Goal: Task Accomplishment & Management: Manage account settings

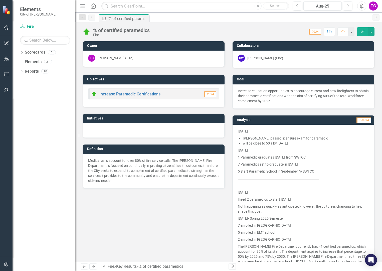
click at [248, 144] on li "will be close to 50% by [DATE]" at bounding box center [306, 143] width 126 height 5
click at [235, 130] on div "[DATE] [PERSON_NAME] passed licensure exam for paramedic will be close to 50% b…" at bounding box center [303, 205] width 142 height 161
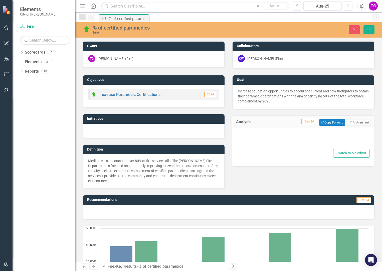
type textarea "<p>[DATE]</p> <ul> <li>[PERSON_NAME] passed licensure exam for paramedic</li> <…"
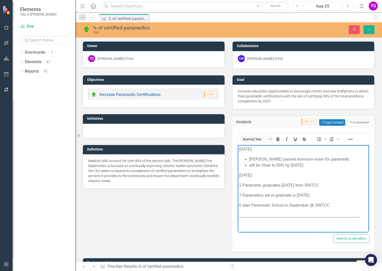
drag, startPoint x: 239, startPoint y: 149, endPoint x: 317, endPoint y: 164, distance: 79.7
click at [317, 164] on body "[DATE] [PERSON_NAME] passed licensure exam for paramedic will be close to 50% b…" at bounding box center [303, 255] width 131 height 221
copy body "[DATE] [PERSON_NAME] passed licensure exam for paramedic will be close to 50% b…"
click at [371, 27] on button "Save" at bounding box center [368, 29] width 11 height 9
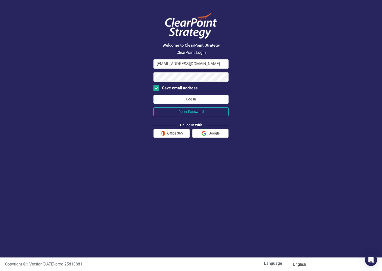
click at [191, 100] on button "Log In" at bounding box center [190, 99] width 75 height 9
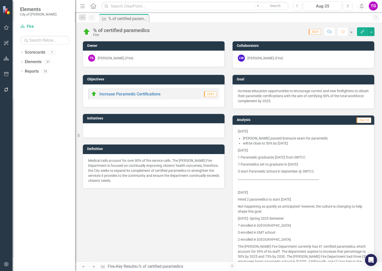
click at [93, 5] on icon "Home" at bounding box center [93, 5] width 7 height 5
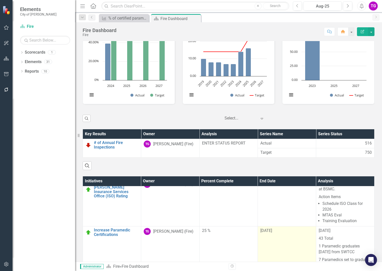
scroll to position [32, 0]
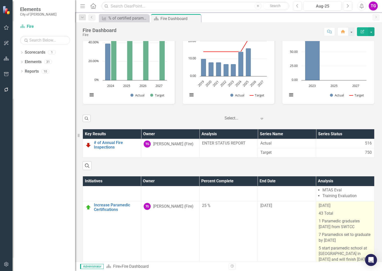
click at [318, 209] on p "[DATE]" at bounding box center [344, 206] width 53 height 7
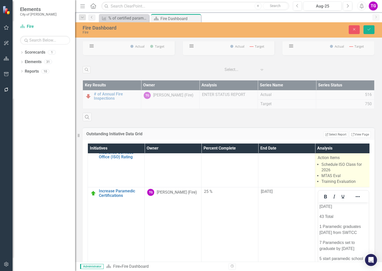
scroll to position [1693, 0]
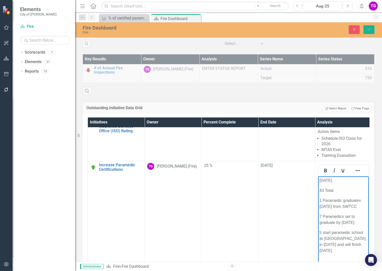
click at [319, 181] on p "[DATE]" at bounding box center [343, 180] width 48 height 6
click at [320, 219] on p "[DATE]" at bounding box center [343, 216] width 48 height 6
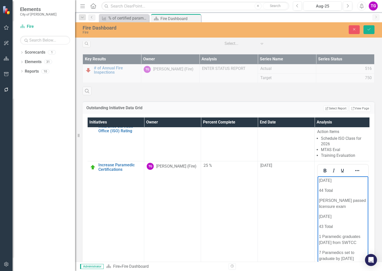
click at [347, 207] on p "[PERSON_NAME] passed licensure exam" at bounding box center [343, 203] width 48 height 12
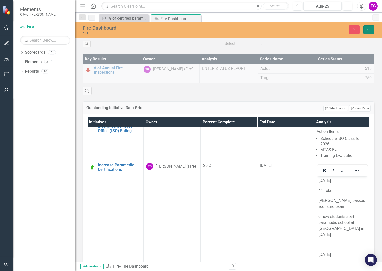
click at [368, 30] on icon "Save" at bounding box center [368, 30] width 5 height 4
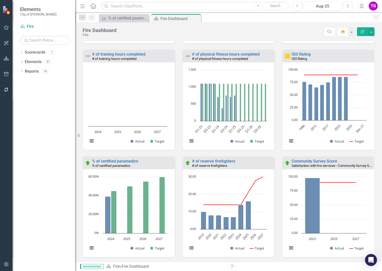
scroll to position [1476, 0]
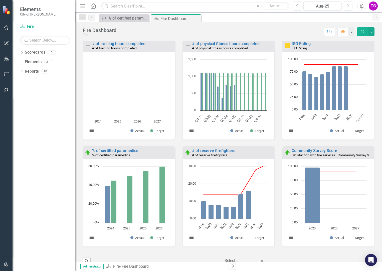
click at [121, 236] on rect "Interactive chart" at bounding box center [127, 204] width 84 height 81
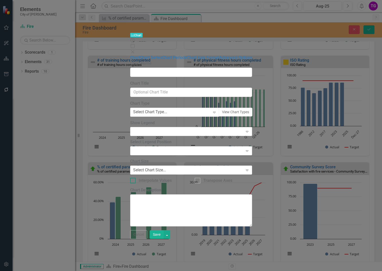
type input "% of certified paramedics"
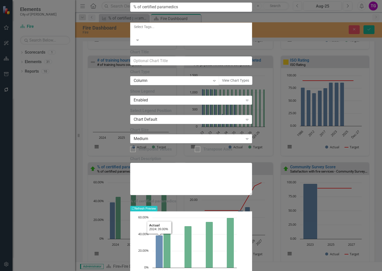
click at [239, 215] on rect "Interactive chart" at bounding box center [187, 252] width 104 height 75
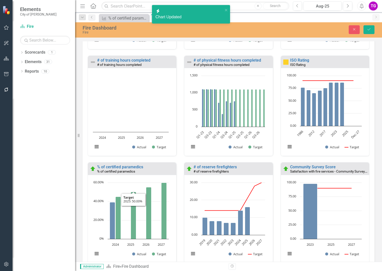
scroll to position [1551, 0]
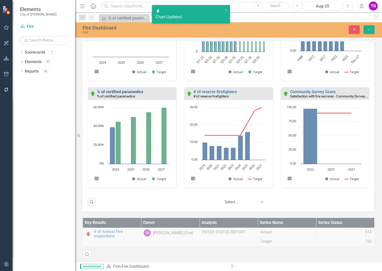
click at [124, 94] on link "% of certified paramedics" at bounding box center [120, 91] width 46 height 5
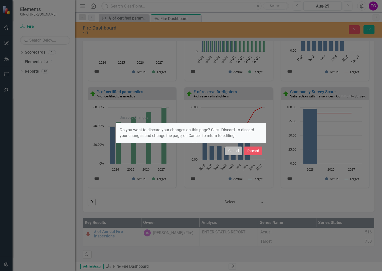
click at [234, 151] on button "Cancel" at bounding box center [233, 150] width 17 height 9
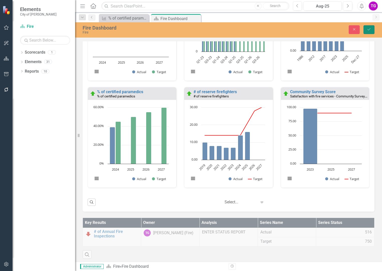
click at [368, 29] on icon "Save" at bounding box center [368, 30] width 5 height 4
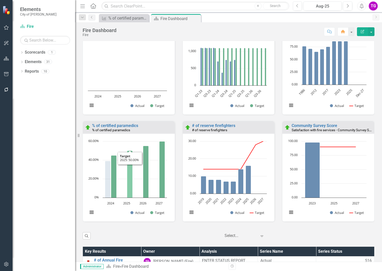
scroll to position [1526, 0]
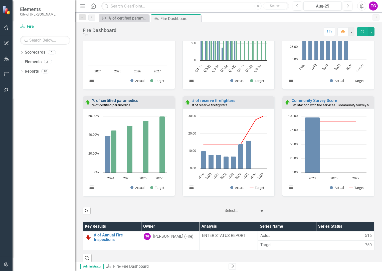
click at [113, 102] on link "% of certified paramedics" at bounding box center [115, 100] width 46 height 5
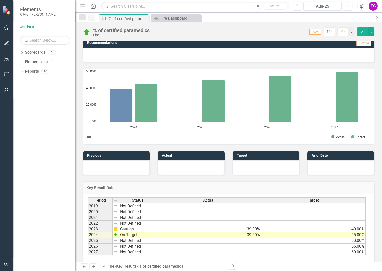
scroll to position [255, 0]
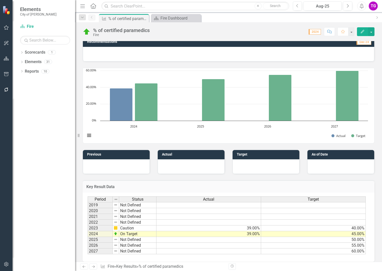
click at [117, 237] on img at bounding box center [116, 239] width 4 height 4
click at [116, 237] on img at bounding box center [116, 239] width 4 height 4
click at [126, 237] on td "Not Defined" at bounding box center [137, 240] width 37 height 6
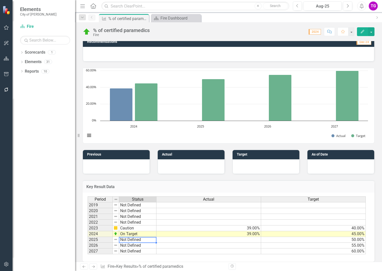
click at [126, 237] on td "Not Defined" at bounding box center [137, 240] width 37 height 6
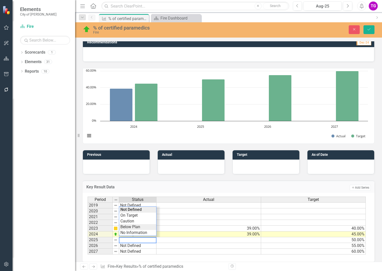
click at [136, 220] on div "Period Status Actual Target 2019 Not Defined 2020 Not Defined 2021 Not Defined …" at bounding box center [227, 225] width 278 height 58
click at [198, 237] on td at bounding box center [208, 240] width 105 height 6
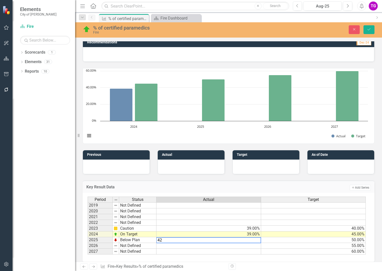
type textarea "42"
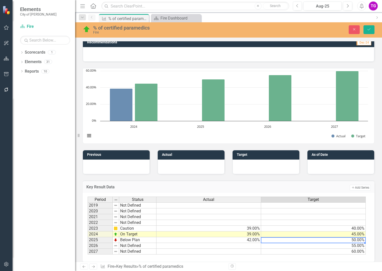
click at [307, 237] on td "50.00%" at bounding box center [313, 240] width 105 height 6
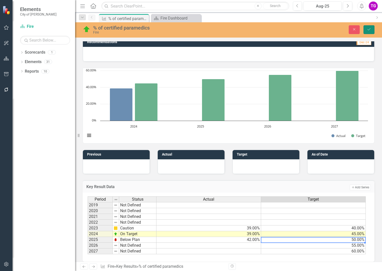
click at [370, 29] on icon "submit" at bounding box center [368, 29] width 3 height 2
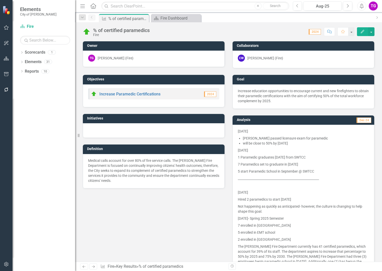
click at [272, 148] on p "[DATE]" at bounding box center [303, 150] width 131 height 7
click at [270, 143] on li "will be close to 50% by [DATE]" at bounding box center [306, 143] width 126 height 5
click at [280, 144] on li "will be close to 50% by [DATE]" at bounding box center [306, 143] width 126 height 5
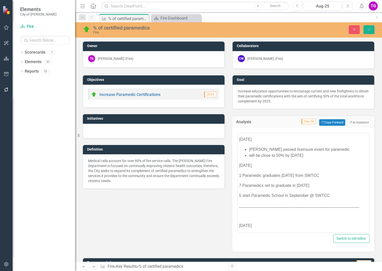
scroll to position [0, 0]
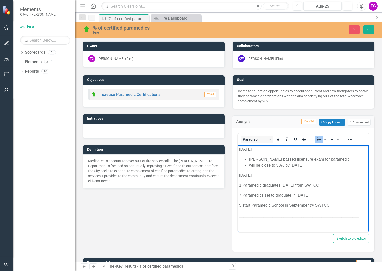
click at [281, 165] on li "will be close to 50% by [DATE]" at bounding box center [308, 165] width 119 height 6
click at [311, 164] on li "will be close to 48% by [DATE]" at bounding box center [308, 165] width 119 height 6
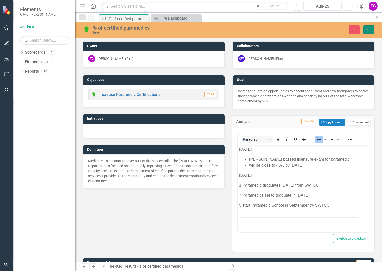
click at [367, 28] on icon "Save" at bounding box center [368, 30] width 5 height 4
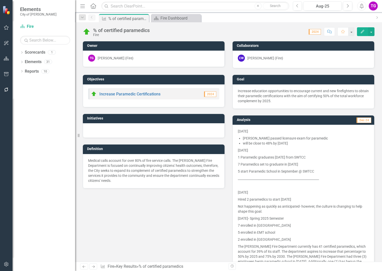
click at [307, 150] on p "[DATE]" at bounding box center [303, 150] width 131 height 7
click at [281, 148] on p "[DATE]" at bounding box center [303, 150] width 131 height 7
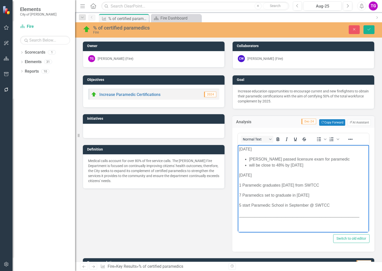
drag, startPoint x: 239, startPoint y: 149, endPoint x: 329, endPoint y: 163, distance: 91.6
click at [329, 163] on body "[DATE] [PERSON_NAME] passed licensure exam for paramedic will be close to 48% b…" at bounding box center [303, 255] width 131 height 221
drag, startPoint x: 324, startPoint y: 169, endPoint x: 307, endPoint y: 169, distance: 17.5
click at [314, 171] on body "[DATE] [PERSON_NAME] passed licensure exam for paramedic will be close to 48% b…" at bounding box center [303, 255] width 131 height 221
drag, startPoint x: 239, startPoint y: 149, endPoint x: 320, endPoint y: 164, distance: 82.6
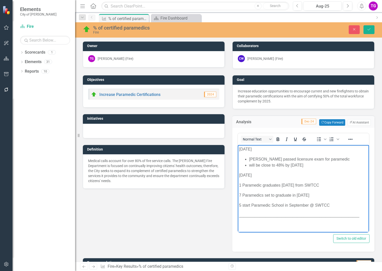
click at [320, 164] on body "[DATE] [PERSON_NAME] passed licensure exam for paramedic will be close to 48% b…" at bounding box center [303, 255] width 131 height 221
copy body "[DATE] [PERSON_NAME] passed licensure exam for paramedic will be close to 48% b…"
click at [368, 28] on icon "Save" at bounding box center [368, 30] width 5 height 4
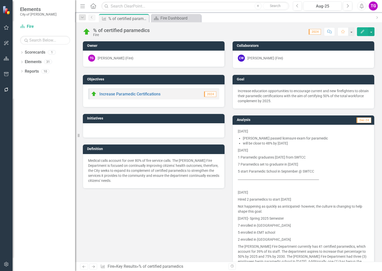
click at [93, 17] on icon "Previous" at bounding box center [92, 17] width 4 height 3
click at [145, 18] on icon "Close" at bounding box center [144, 19] width 5 height 4
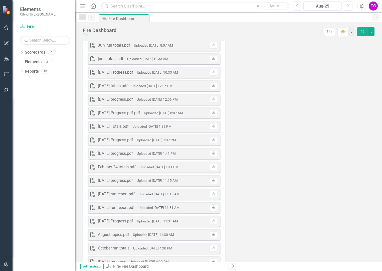
scroll to position [1055, 0]
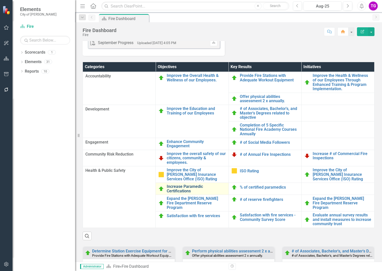
click at [184, 193] on link "Increase Paramedic Certifications" at bounding box center [196, 188] width 59 height 9
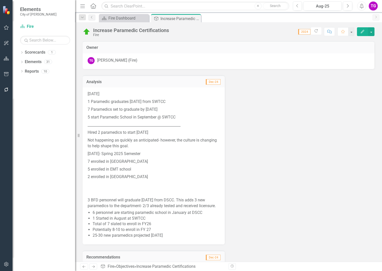
click at [88, 94] on p "[DATE]" at bounding box center [154, 94] width 132 height 7
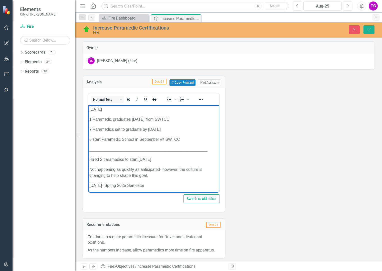
click at [89, 110] on body "[DATE] 1 Paramedic graduates [DATE] from SWTCC 7 Paramedics set to graduate by …" at bounding box center [153, 202] width 131 height 195
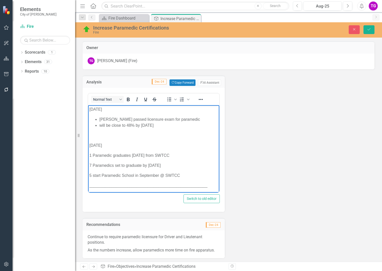
click at [95, 140] on body "[DATE] [PERSON_NAME] passed licensure exam for paramedic will be close to 48% b…" at bounding box center [153, 220] width 131 height 231
click at [94, 136] on p "Rich Text Area. Press ALT-0 for help." at bounding box center [153, 135] width 129 height 6
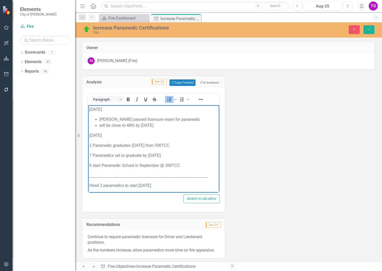
click at [135, 126] on li "will be close to 48% by [DATE]" at bounding box center [158, 125] width 119 height 6
click at [368, 29] on icon "Save" at bounding box center [368, 30] width 5 height 4
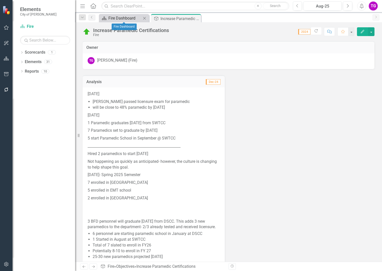
click at [127, 20] on div "Fire Dashboard" at bounding box center [124, 18] width 33 height 6
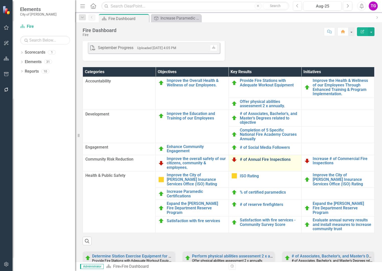
scroll to position [1075, 0]
